Goal: Check status: Check status

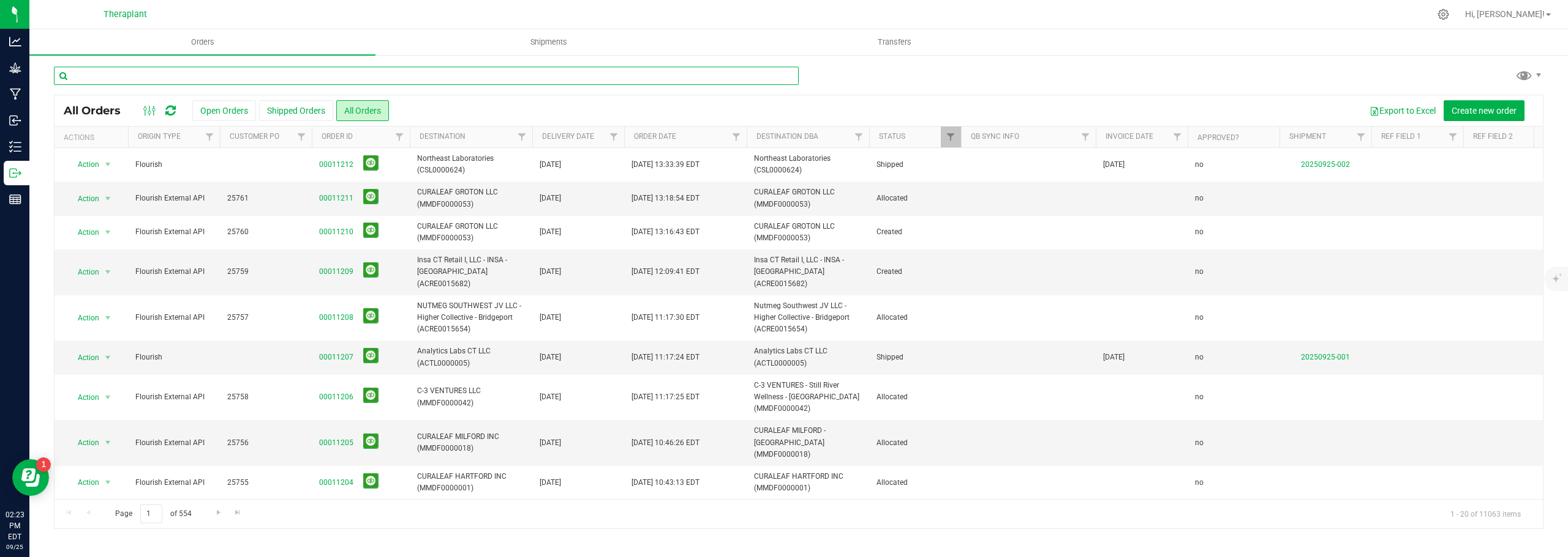
click at [158, 80] on input "text" at bounding box center [425, 75] width 745 height 19
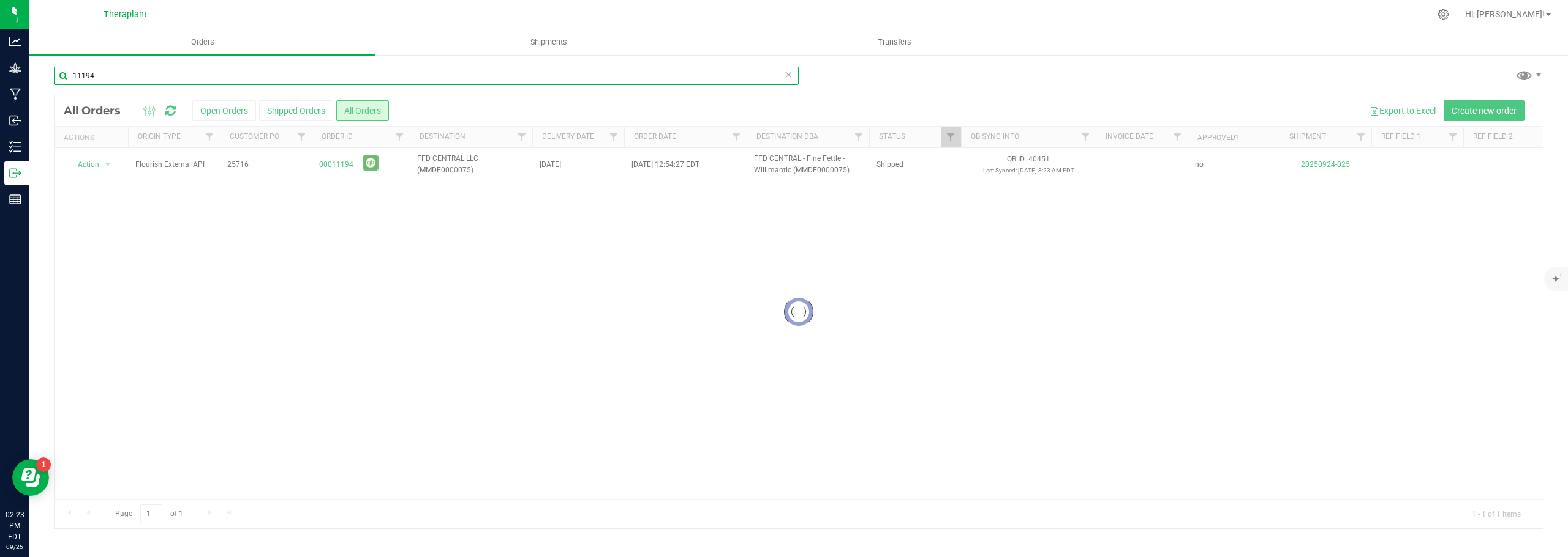
type input "11194"
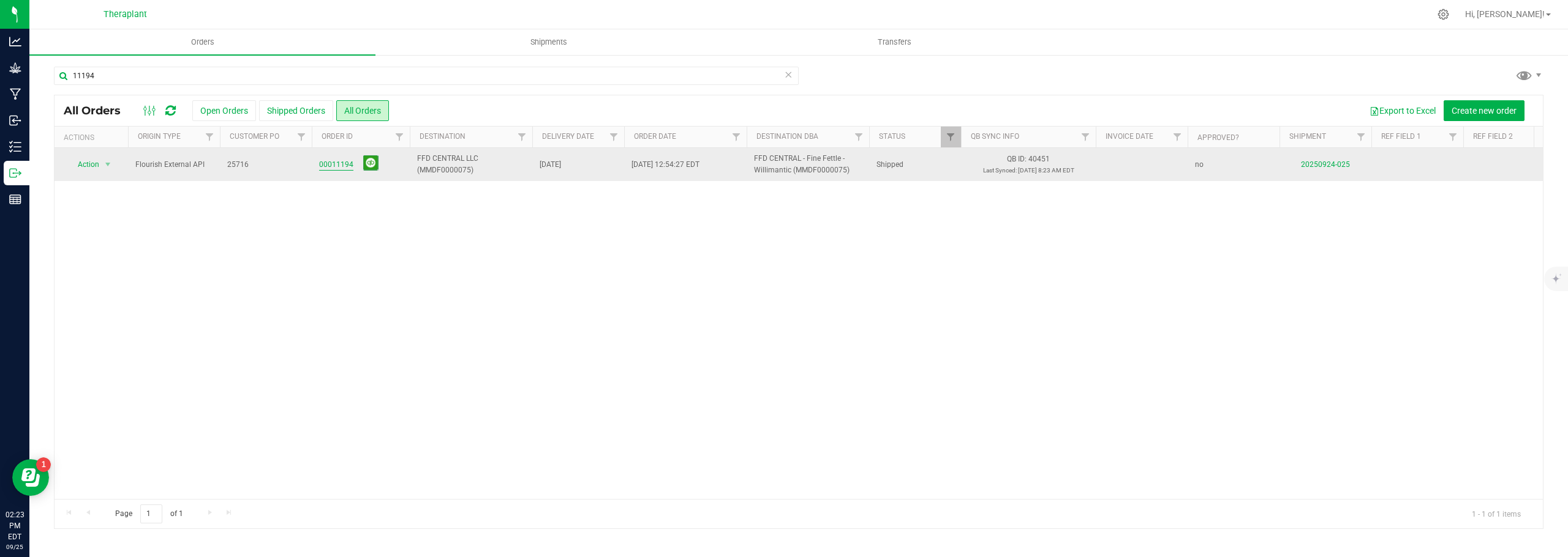
click at [333, 165] on link "00011194" at bounding box center [336, 166] width 35 height 12
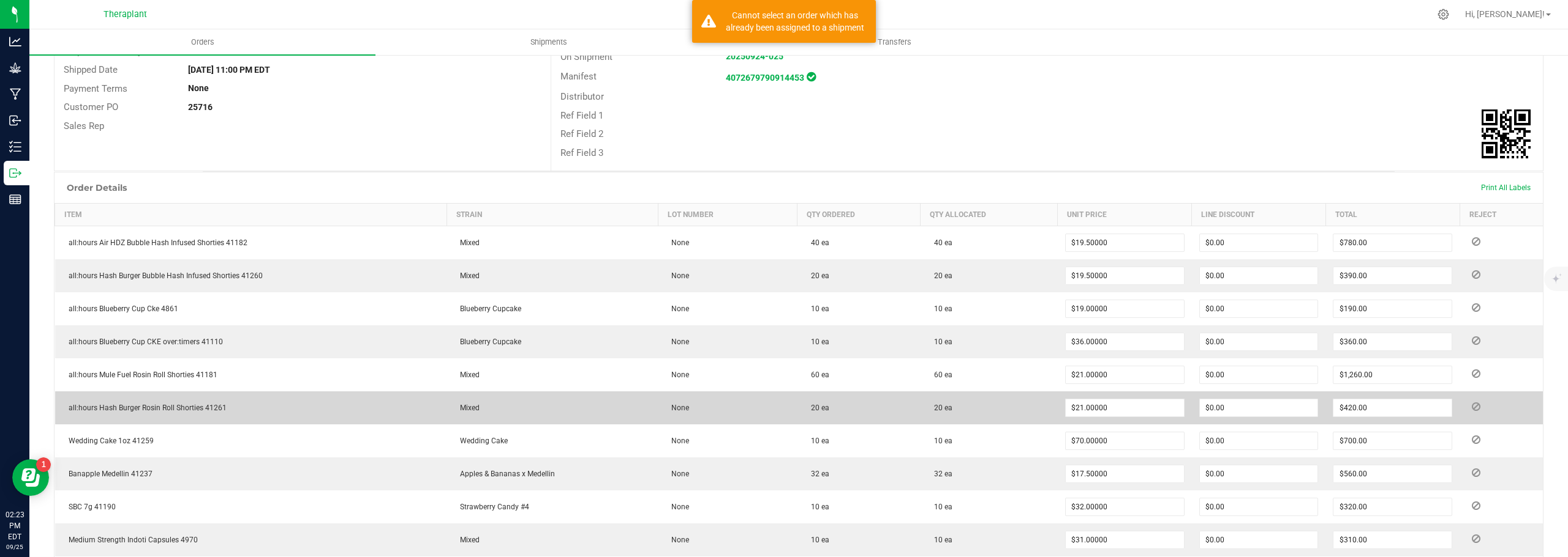
scroll to position [183, 0]
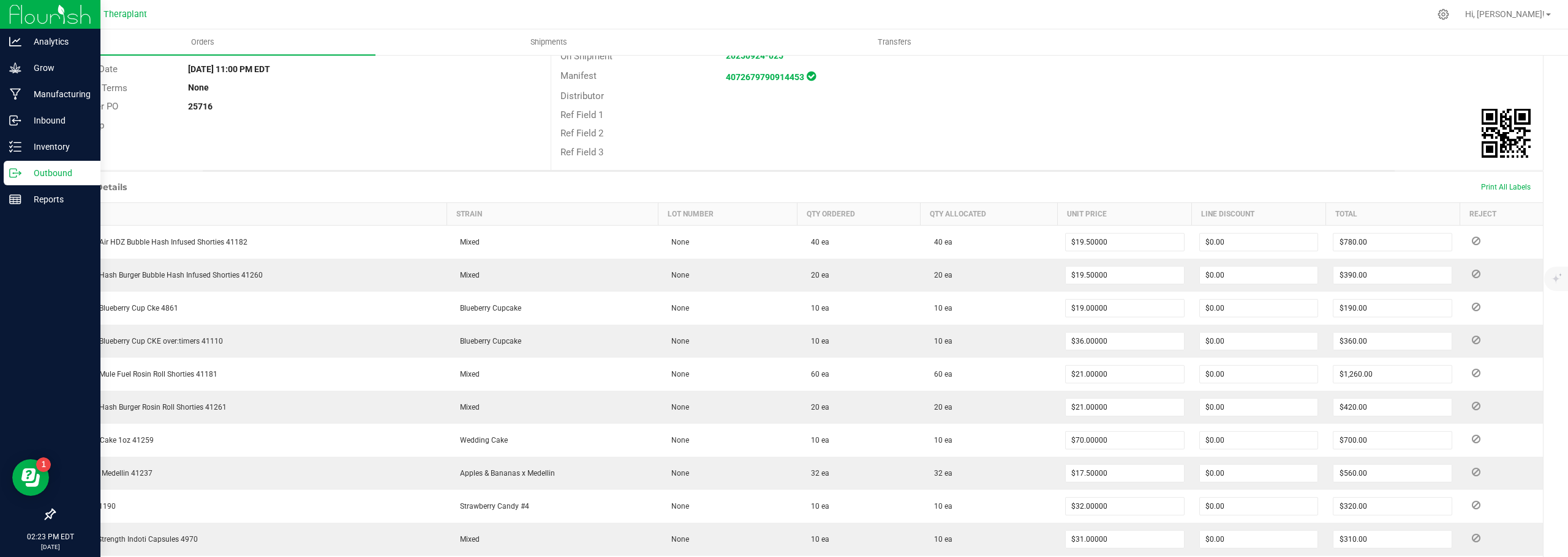
drag, startPoint x: 249, startPoint y: 243, endPoint x: 11, endPoint y: 268, distance: 239.3
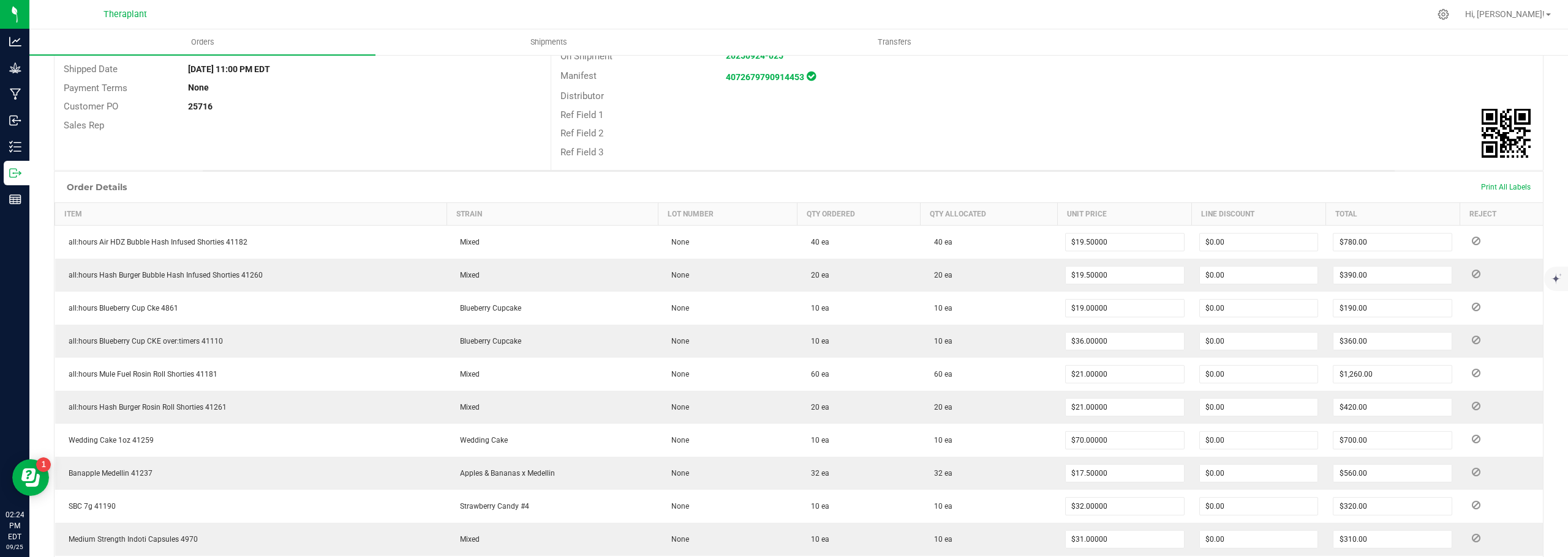
click at [1373, 146] on div "Ref Field 3" at bounding box center [1047, 152] width 992 height 19
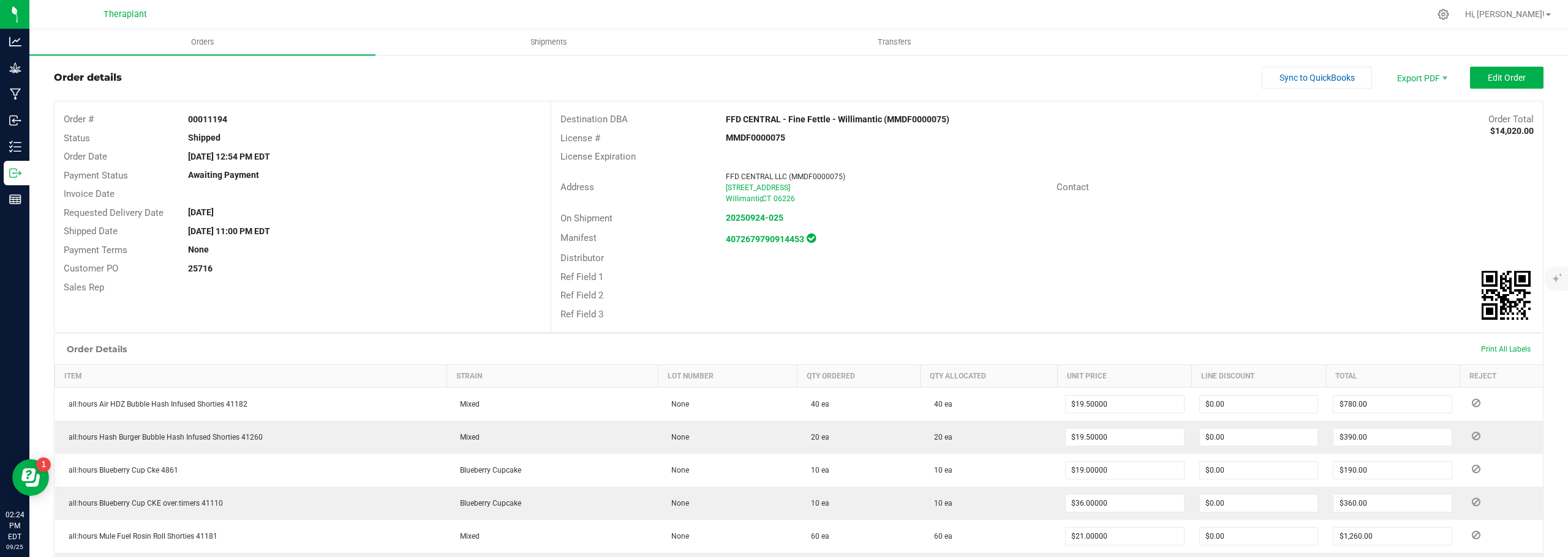
scroll to position [0, 0]
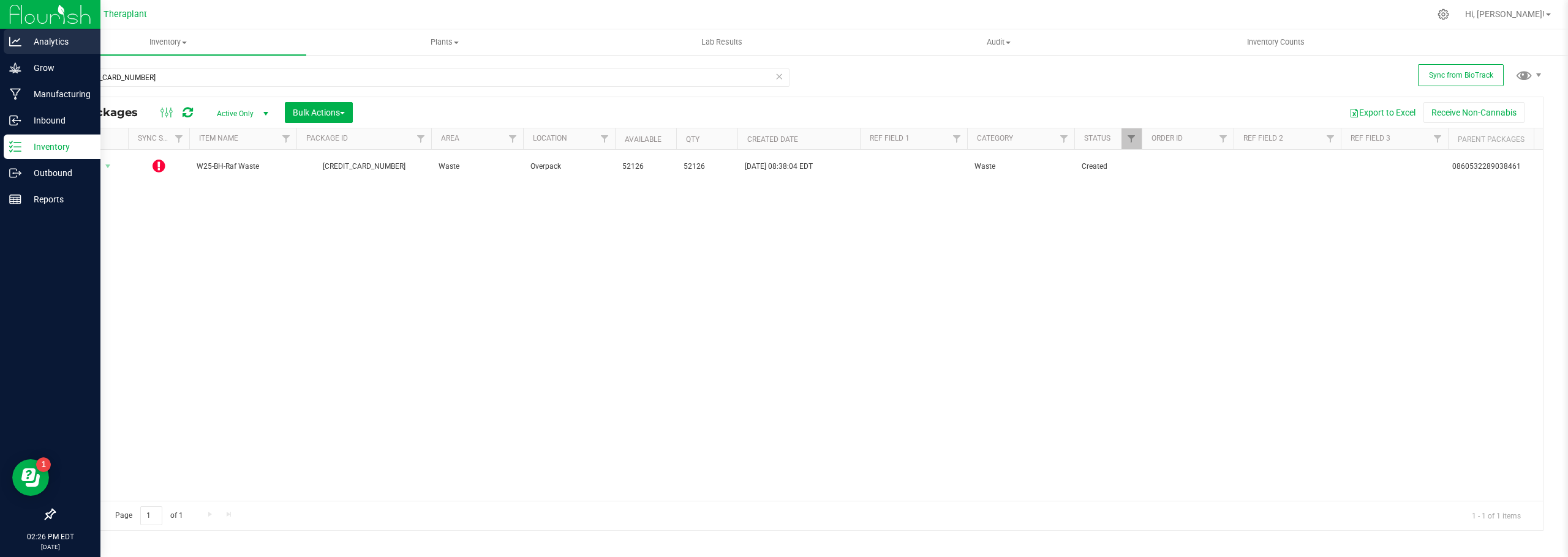
click at [23, 29] on div at bounding box center [50, 15] width 100 height 30
click at [36, 40] on p "Analytics" at bounding box center [59, 42] width 73 height 15
